Goal: Task Accomplishment & Management: Manage account settings

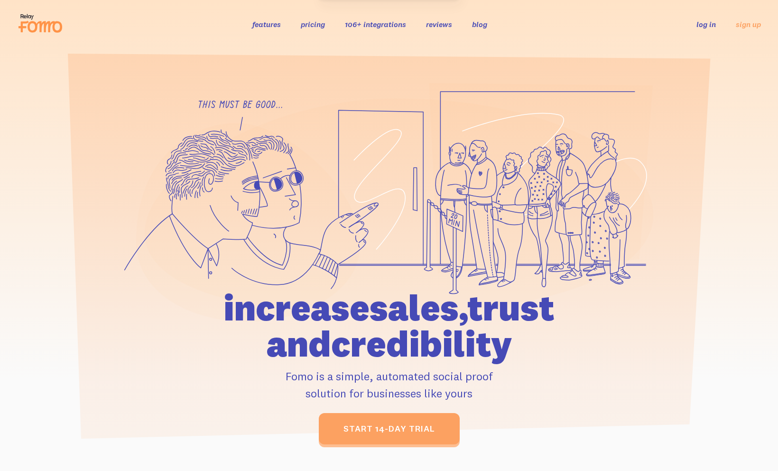
click at [705, 26] on link "log in" at bounding box center [706, 23] width 19 height 9
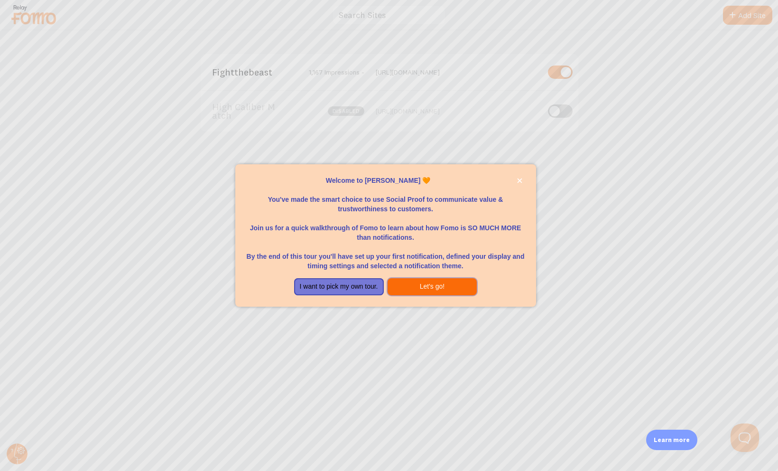
click at [432, 287] on button "Let's go!" at bounding box center [433, 286] width 90 height 17
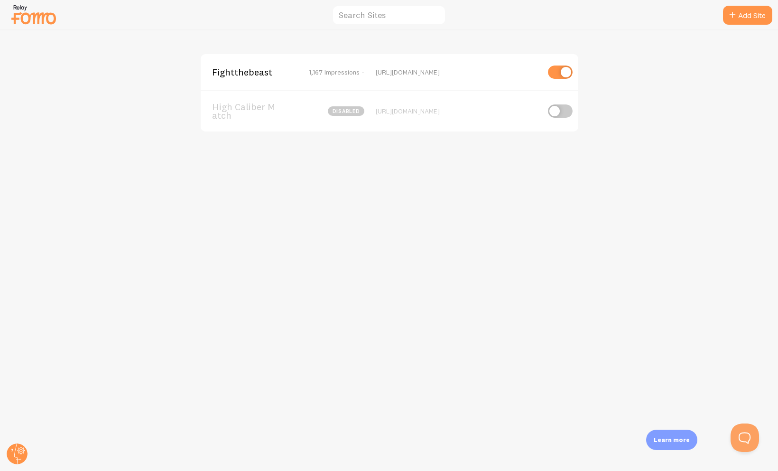
click at [41, 17] on img at bounding box center [33, 14] width 47 height 24
click at [436, 74] on div "[URL][DOMAIN_NAME]" at bounding box center [458, 72] width 164 height 9
click at [251, 71] on span "Fightthebeast" at bounding box center [250, 72] width 76 height 9
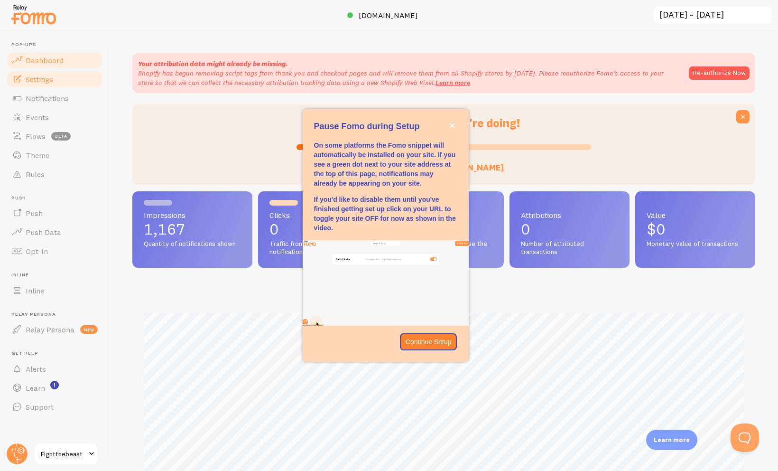
click at [43, 78] on span "Settings" at bounding box center [40, 78] width 28 height 9
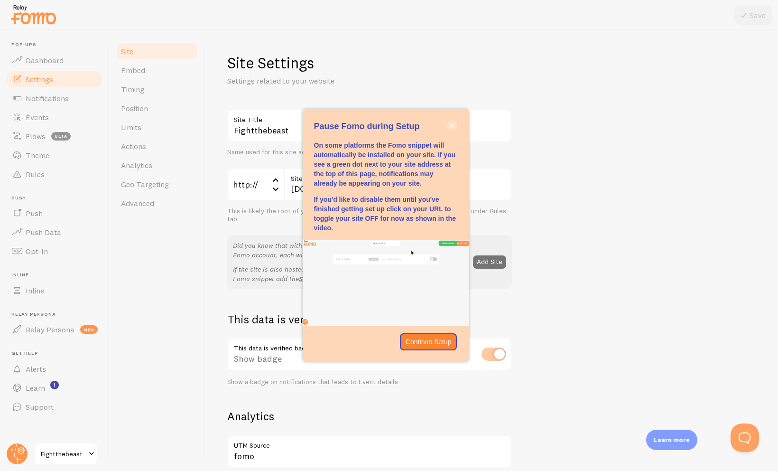
click at [452, 124] on button "close," at bounding box center [452, 126] width 10 height 10
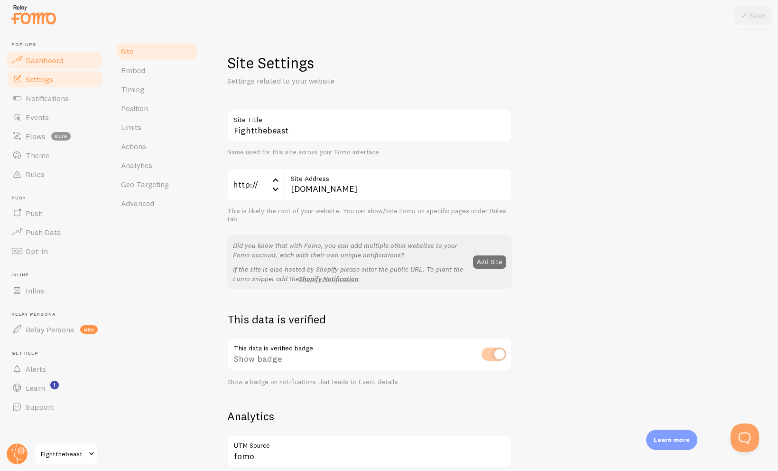
click at [39, 57] on span "Dashboard" at bounding box center [45, 60] width 38 height 9
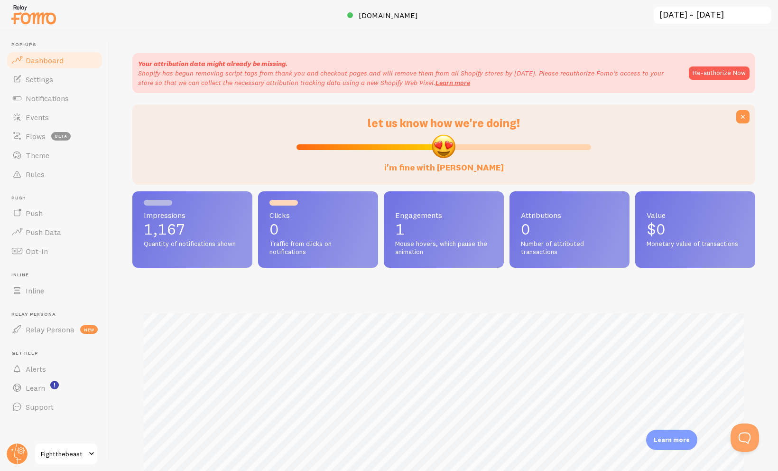
scroll to position [249, 623]
click at [86, 451] on span at bounding box center [91, 453] width 11 height 11
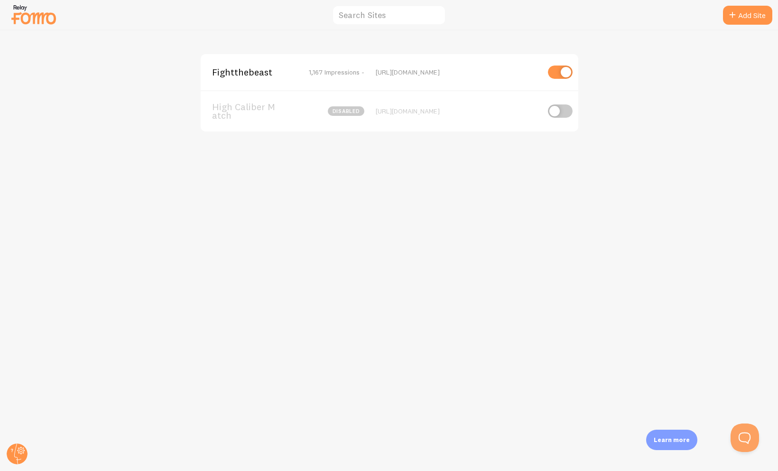
click at [381, 71] on div "http://fightthebeast.org" at bounding box center [458, 72] width 164 height 9
click at [18, 449] on circle at bounding box center [17, 453] width 21 height 21
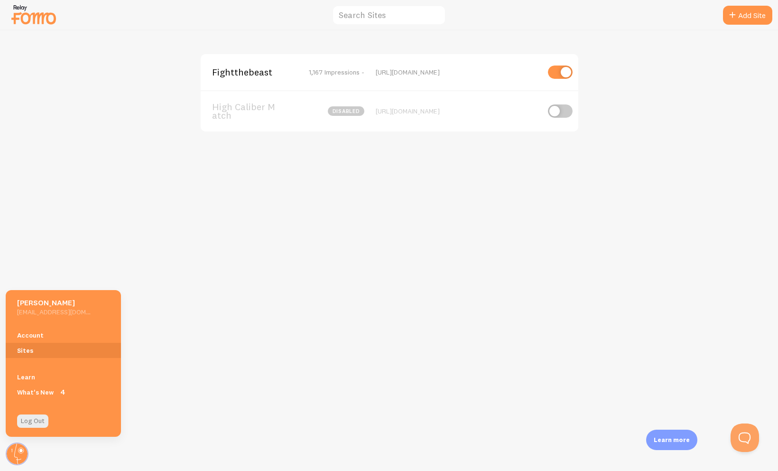
click at [57, 199] on div "Fightthebeast 1,167 Impressions - http://fightthebeast.org High Caliber Match d…" at bounding box center [389, 250] width 778 height 440
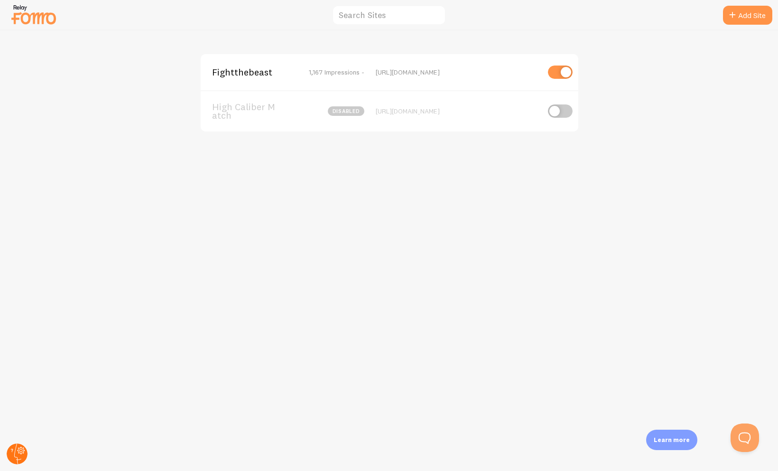
click at [20, 453] on icon at bounding box center [21, 449] width 5 height 5
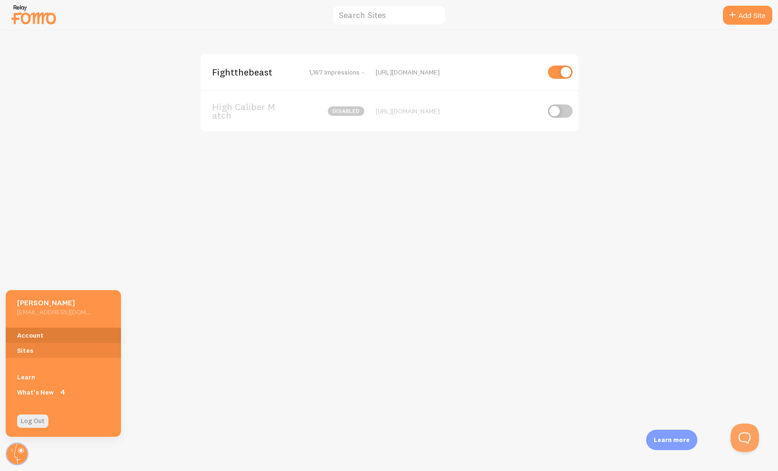
click at [35, 336] on link "Account" at bounding box center [63, 334] width 115 height 15
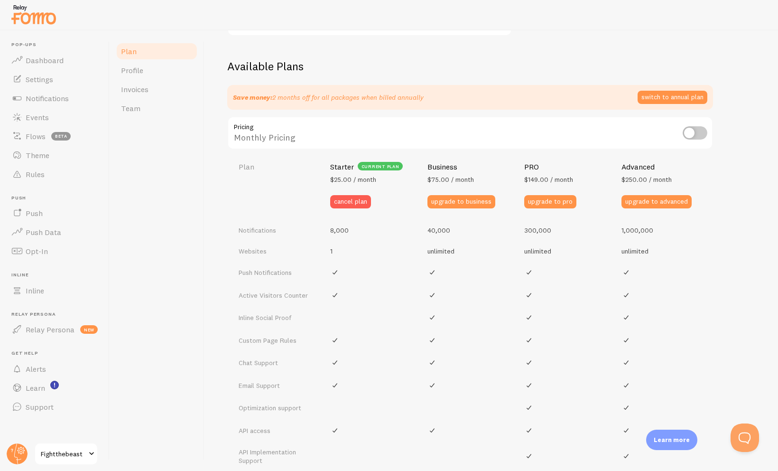
scroll to position [370, 0]
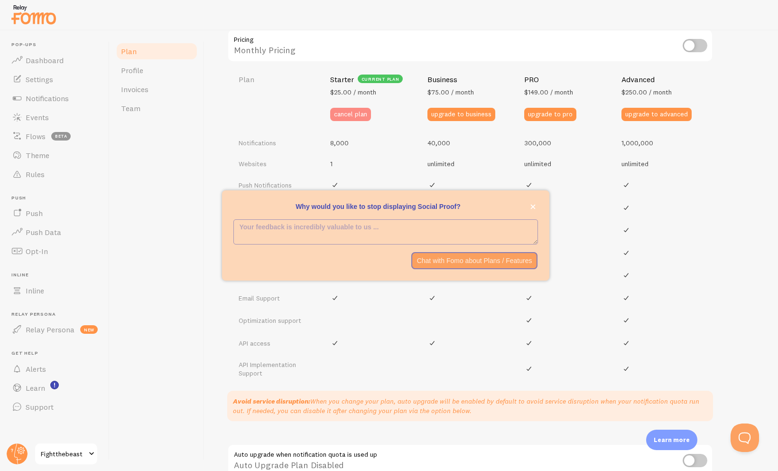
click at [355, 112] on button "cancel plan" at bounding box center [350, 114] width 41 height 13
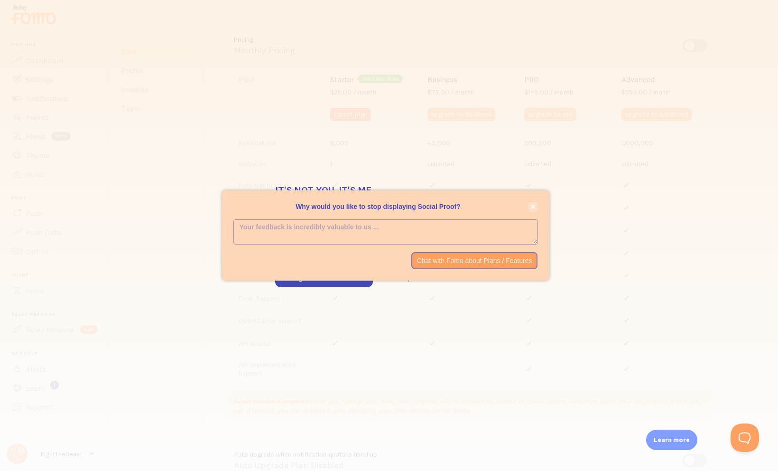
click at [535, 204] on icon "close," at bounding box center [532, 206] width 5 height 5
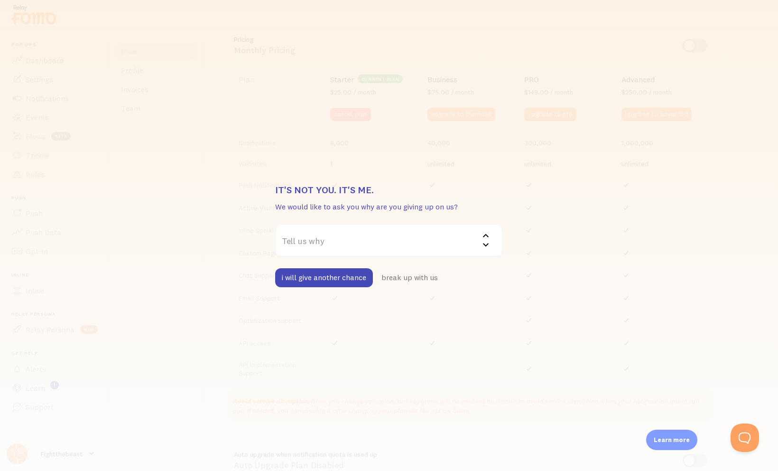
click at [378, 238] on label "Tell us why" at bounding box center [389, 239] width 228 height 33
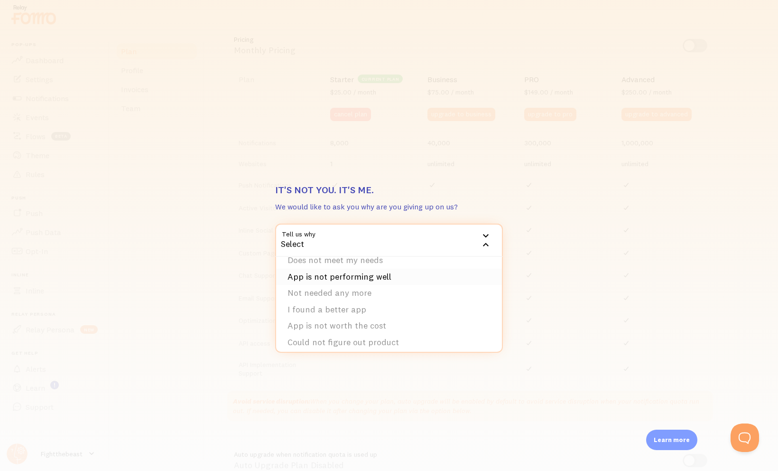
scroll to position [14, 0]
click at [356, 287] on li "Not needed any more" at bounding box center [389, 289] width 226 height 17
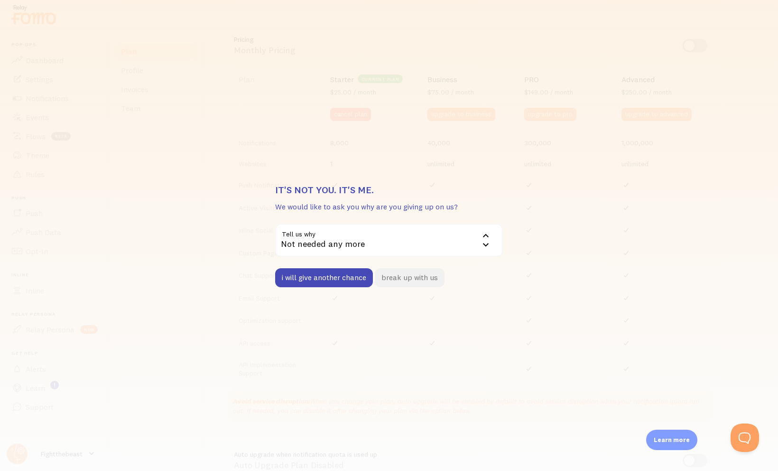
click at [403, 282] on button "break up with us" at bounding box center [410, 277] width 70 height 19
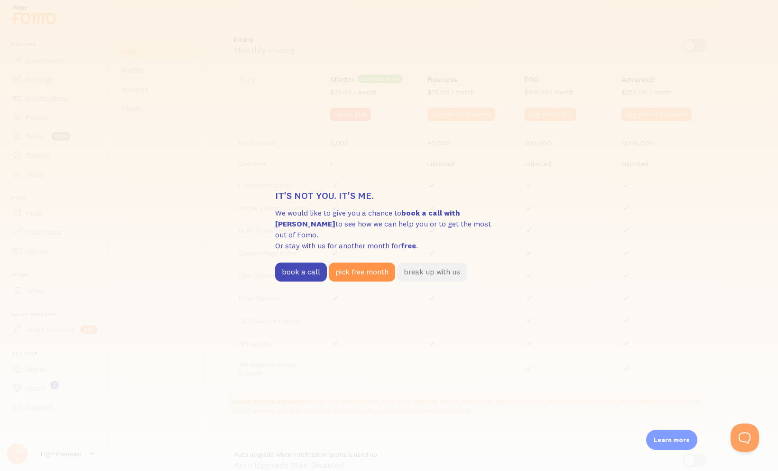
click at [426, 267] on button "break up with us" at bounding box center [432, 271] width 70 height 19
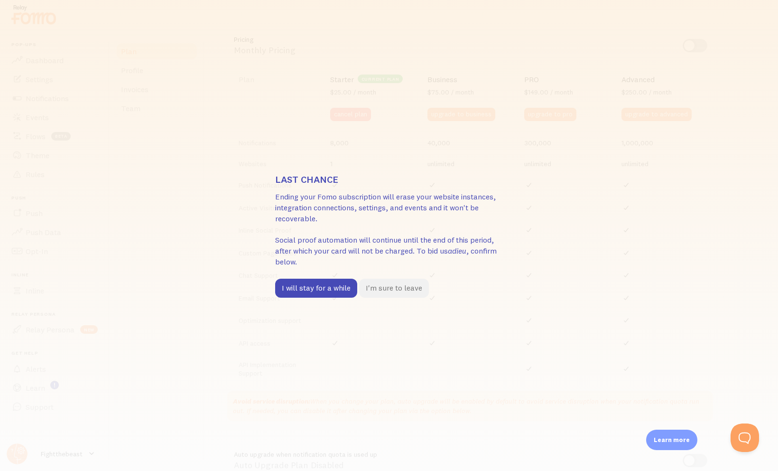
click at [391, 288] on button "I'm sure to leave" at bounding box center [394, 288] width 70 height 19
